Goal: Book appointment/travel/reservation

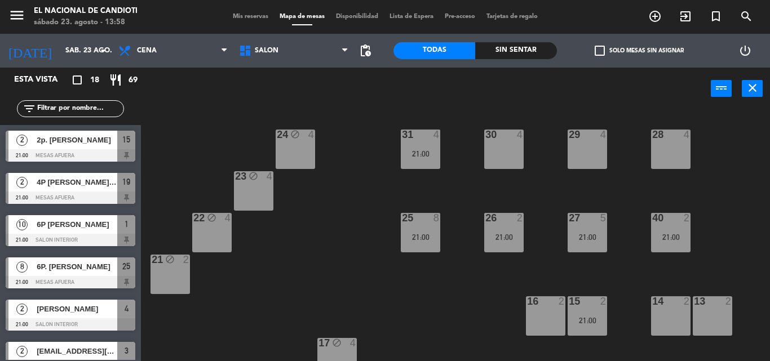
scroll to position [399, 0]
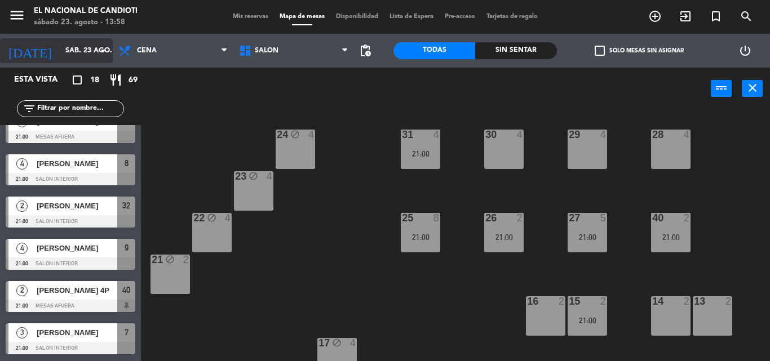
click at [79, 47] on input "sáb. 23 ago." at bounding box center [107, 50] width 95 height 19
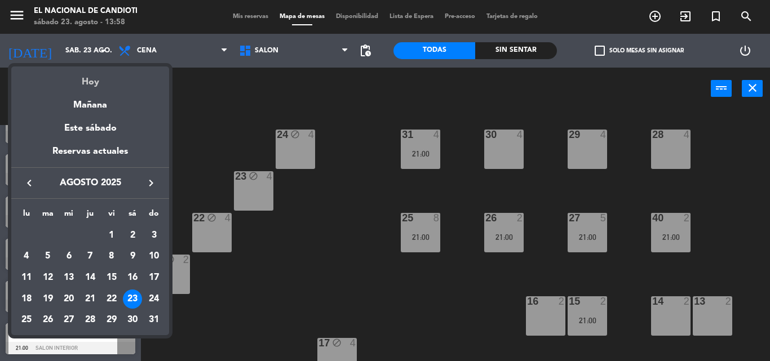
click at [101, 85] on div "Hoy" at bounding box center [90, 78] width 158 height 23
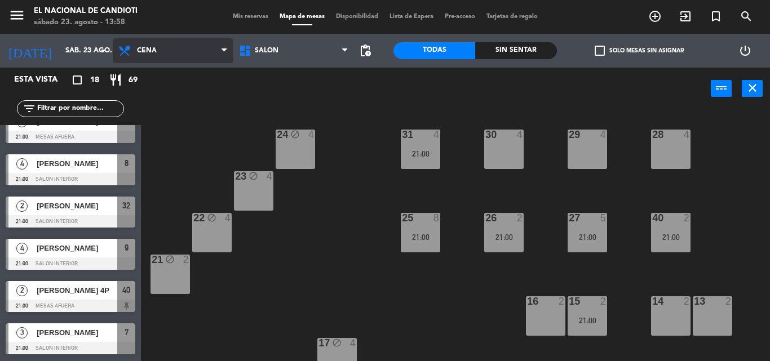
click at [143, 52] on span "Cena" at bounding box center [147, 51] width 20 height 8
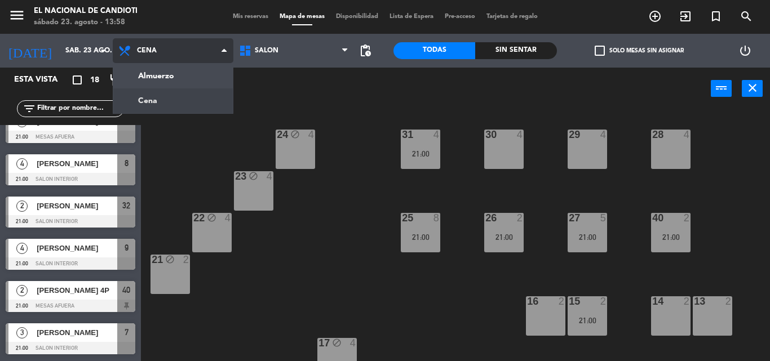
click at [156, 103] on ng-component "menu El Nacional de Candioti sábado 23. agosto - 13:58 Mis reservas Mapa de mes…" at bounding box center [385, 180] width 770 height 361
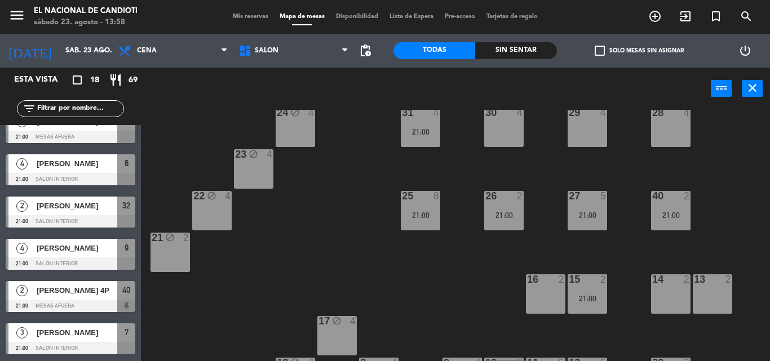
scroll to position [0, 0]
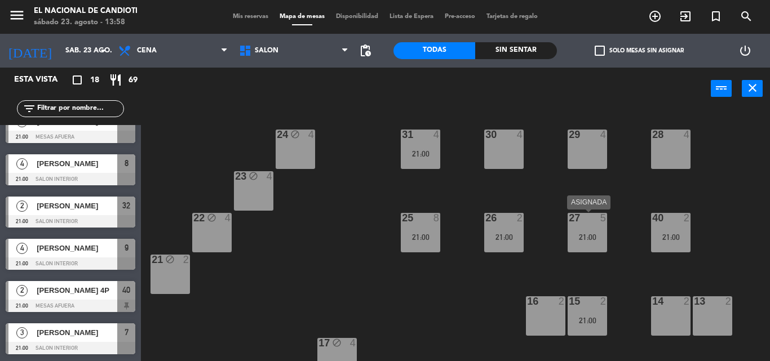
click at [596, 240] on div "21:00" at bounding box center [587, 237] width 39 height 8
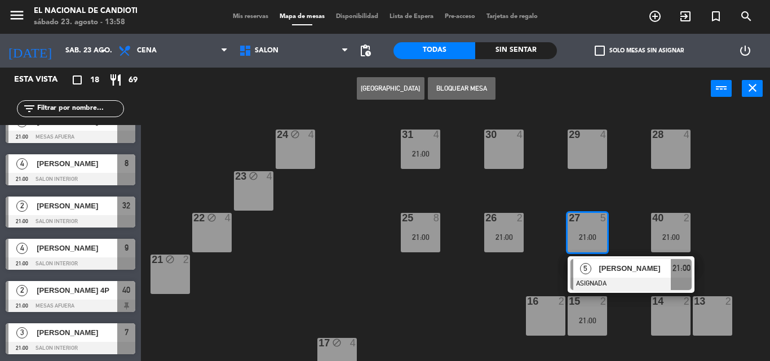
click at [596, 240] on div "21:00" at bounding box center [587, 237] width 39 height 8
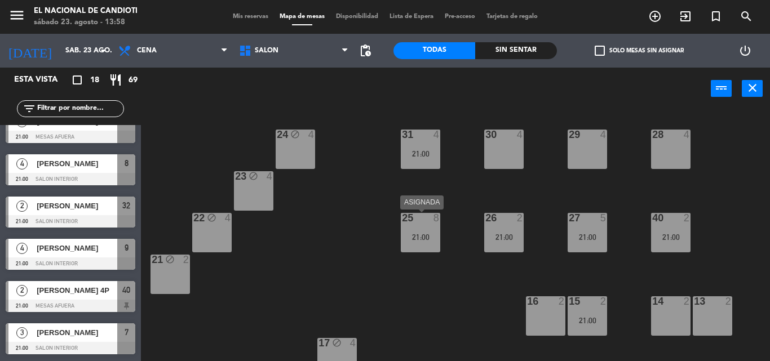
click at [431, 234] on div "21:00" at bounding box center [420, 237] width 39 height 8
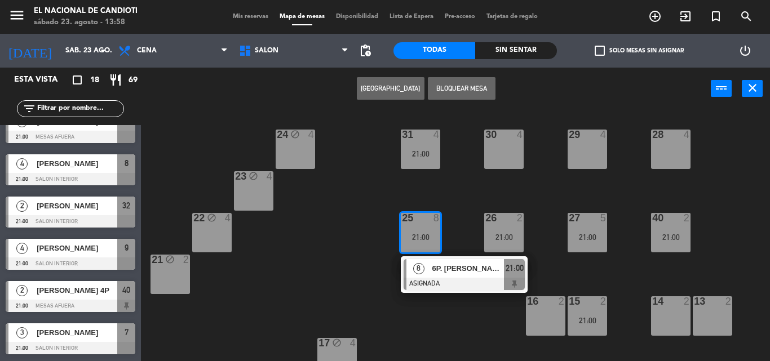
click at [431, 234] on div "21:00" at bounding box center [420, 237] width 39 height 8
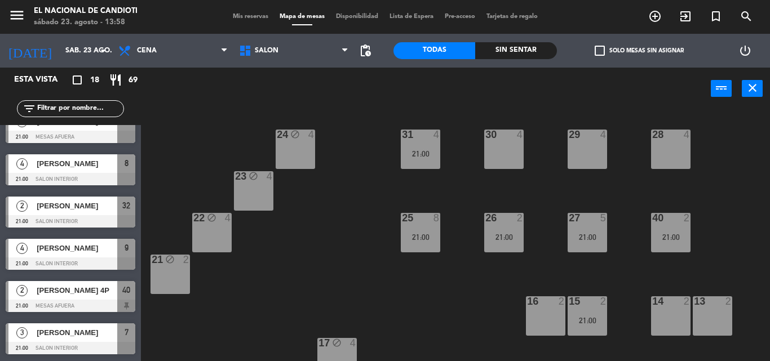
click at [589, 147] on div "29 4" at bounding box center [587, 149] width 39 height 39
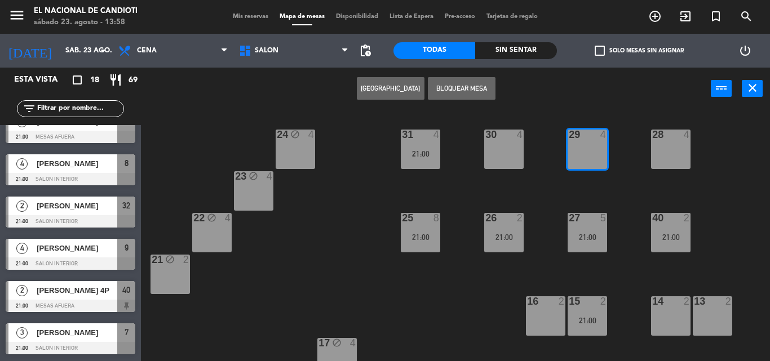
click at [405, 91] on button "[GEOGRAPHIC_DATA]" at bounding box center [391, 88] width 68 height 23
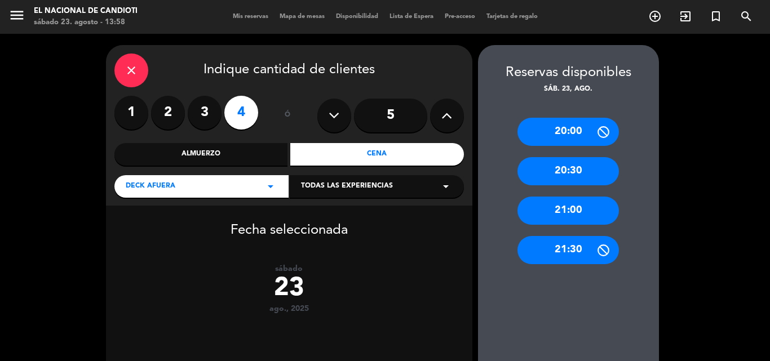
click at [603, 222] on div "21:00" at bounding box center [567, 211] width 101 height 28
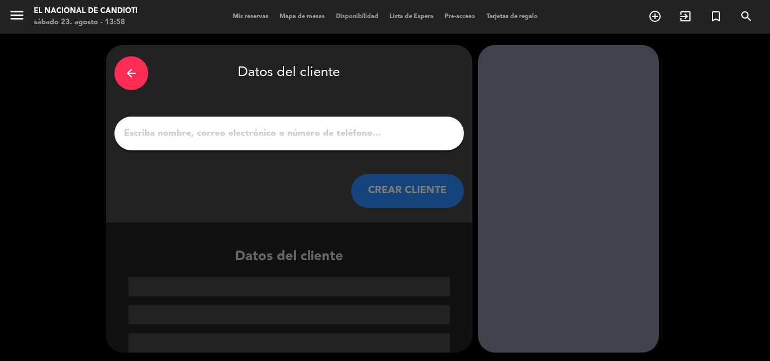
click at [207, 143] on div at bounding box center [288, 134] width 349 height 34
click at [233, 126] on input "1" at bounding box center [289, 134] width 333 height 16
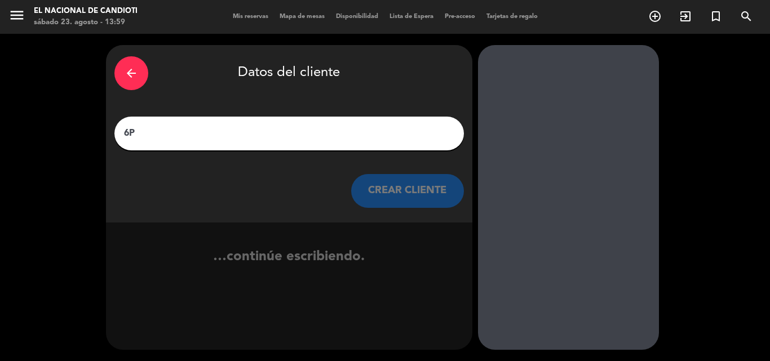
type input "6P"
click at [133, 64] on div "arrow_back" at bounding box center [131, 73] width 34 height 34
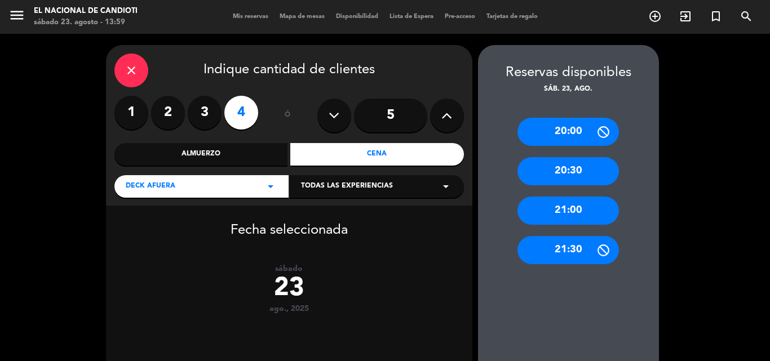
click at [140, 74] on div "close" at bounding box center [131, 71] width 34 height 34
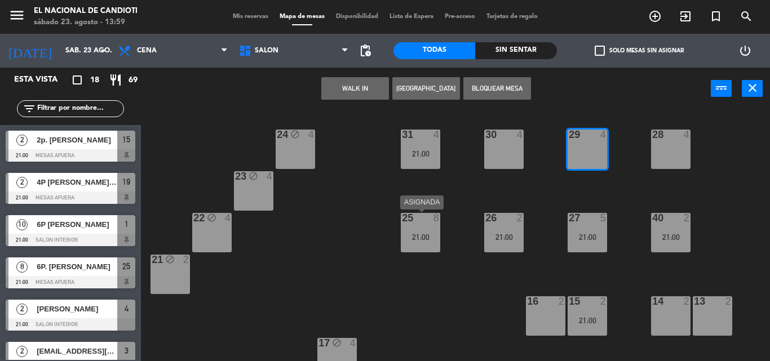
click at [421, 245] on div "25 8 21:00" at bounding box center [420, 232] width 39 height 39
click at [421, 233] on div "21:00" at bounding box center [420, 237] width 39 height 8
click at [559, 150] on div "24 block 4 31 4 21:00 30 4 29 4 28 4 23 block 4 22 block 4 25 8 21:00 26 2 21:0…" at bounding box center [459, 235] width 621 height 251
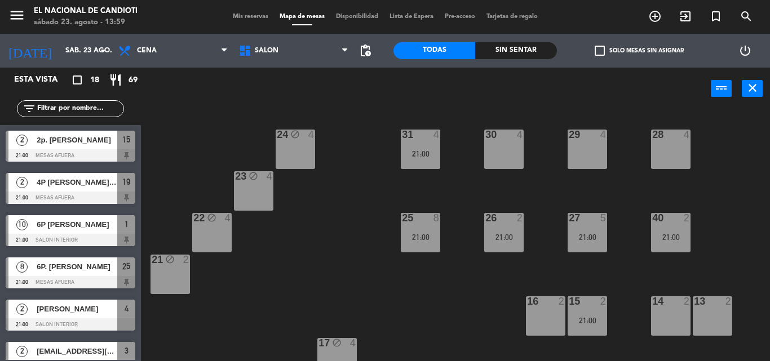
click at [432, 233] on div "21:00" at bounding box center [420, 237] width 39 height 8
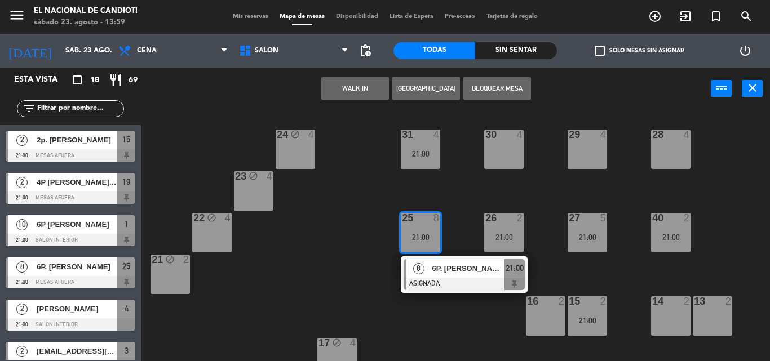
click at [423, 242] on div "25 8 21:00" at bounding box center [420, 232] width 39 height 39
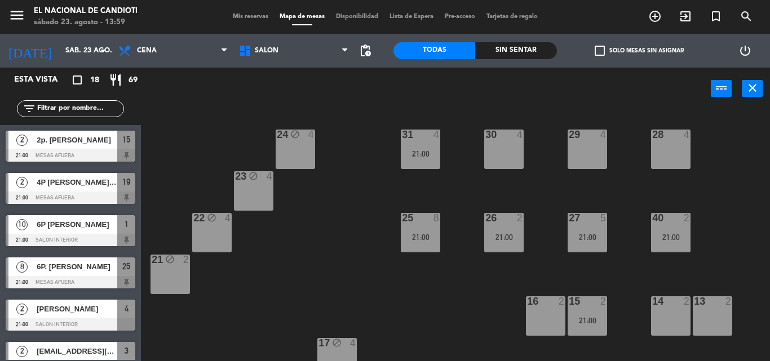
click at [595, 234] on div "21:00" at bounding box center [587, 237] width 39 height 8
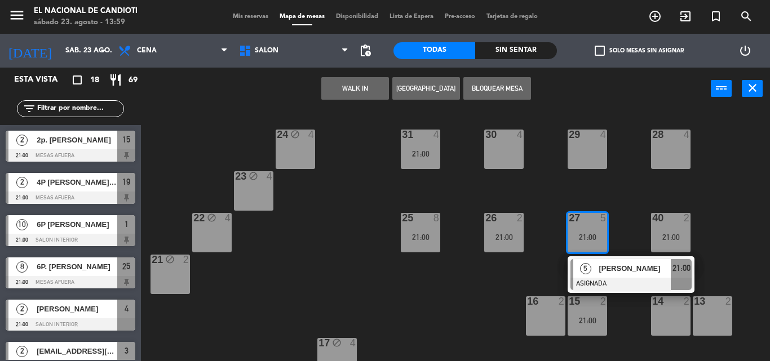
click at [590, 148] on div "29 4" at bounding box center [587, 149] width 39 height 39
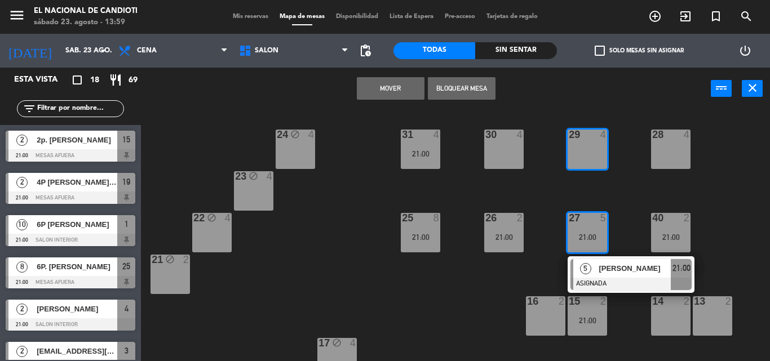
click at [387, 90] on button "Mover" at bounding box center [391, 88] width 68 height 23
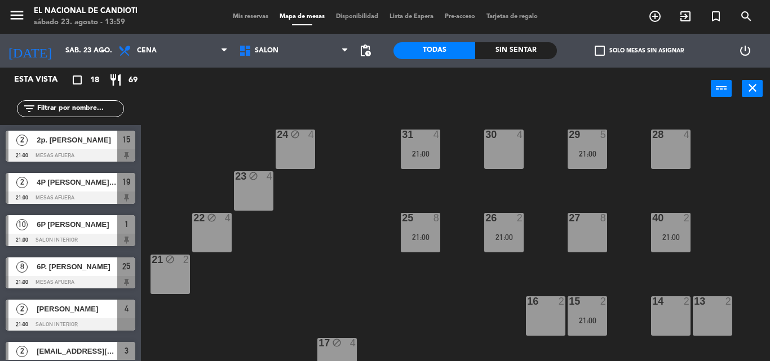
click at [592, 240] on div "27 8" at bounding box center [587, 232] width 39 height 39
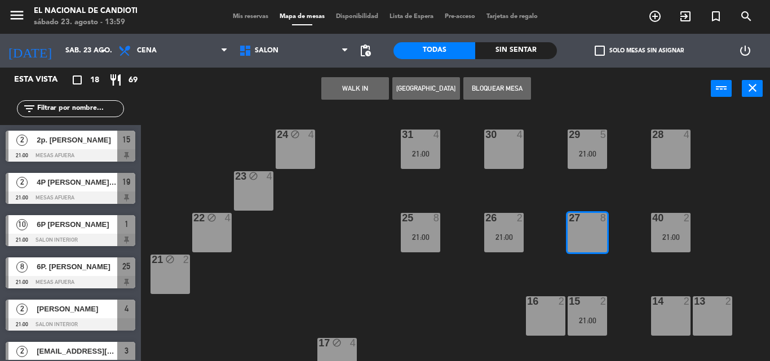
click at [418, 89] on button "[GEOGRAPHIC_DATA]" at bounding box center [426, 88] width 68 height 23
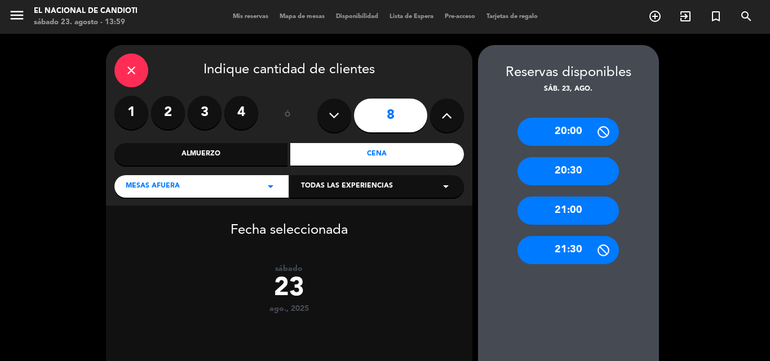
click at [545, 208] on div "21:00" at bounding box center [567, 211] width 101 height 28
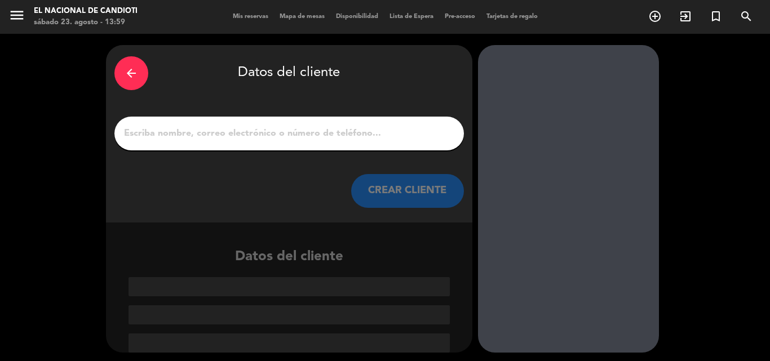
click at [352, 131] on input "1" at bounding box center [289, 134] width 333 height 16
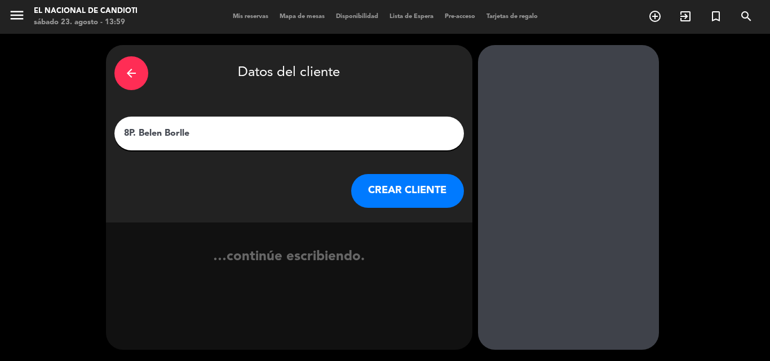
type input "8P. Belen Borlle"
click at [371, 189] on button "CREAR CLIENTE" at bounding box center [407, 191] width 113 height 34
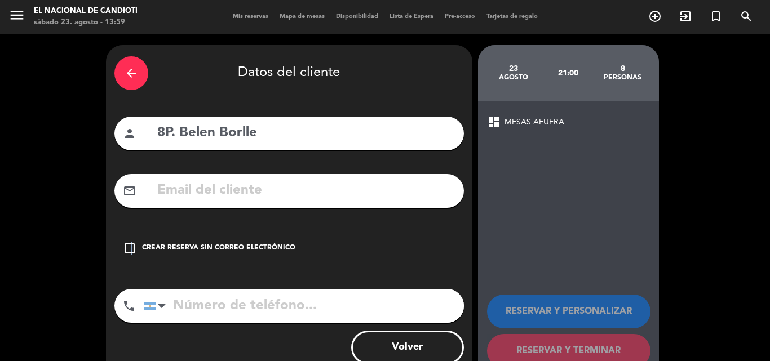
click at [131, 247] on icon "check_box_outline_blank" at bounding box center [130, 249] width 14 height 14
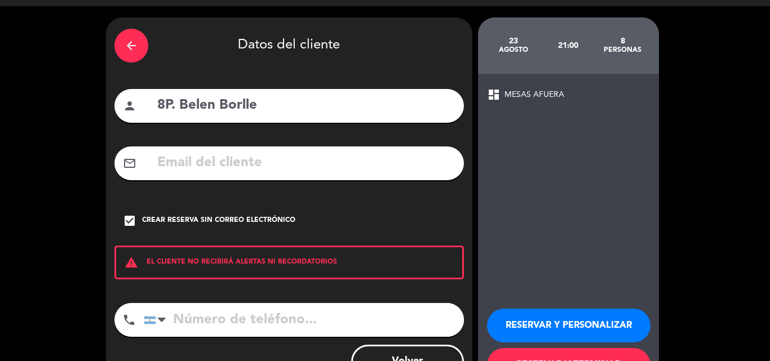
scroll to position [73, 0]
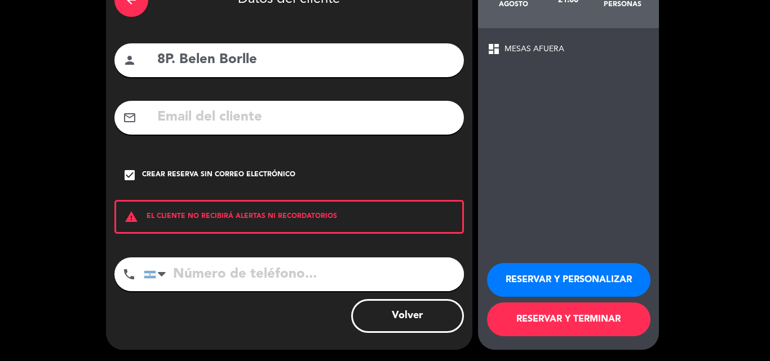
click at [563, 322] on button "RESERVAR Y TERMINAR" at bounding box center [568, 320] width 163 height 34
